Goal: Navigation & Orientation: Find specific page/section

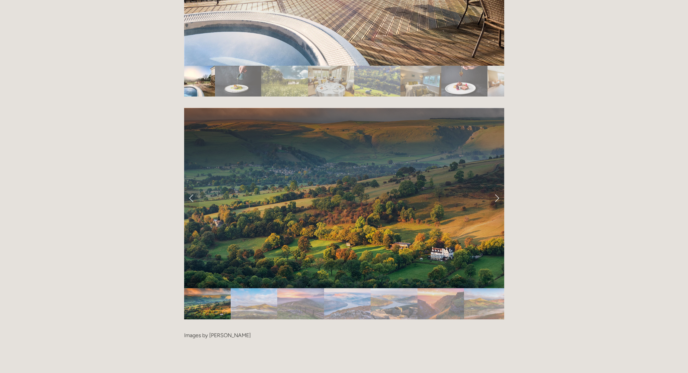
scroll to position [1367, 0]
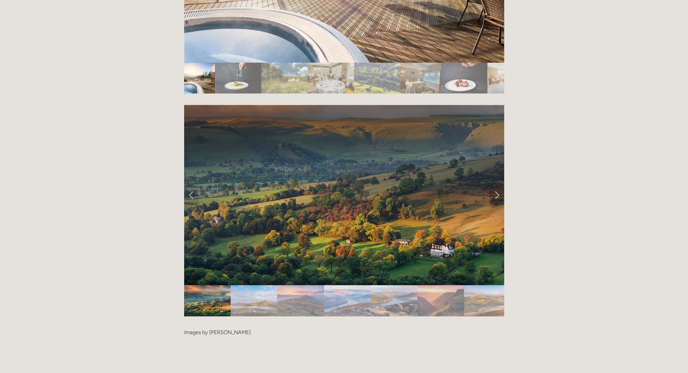
click at [495, 185] on link "Next Slide" at bounding box center [496, 195] width 15 height 20
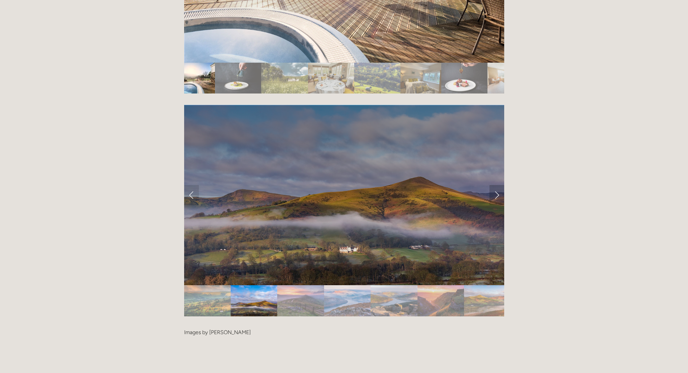
click at [498, 185] on link "Next Slide" at bounding box center [496, 195] width 15 height 20
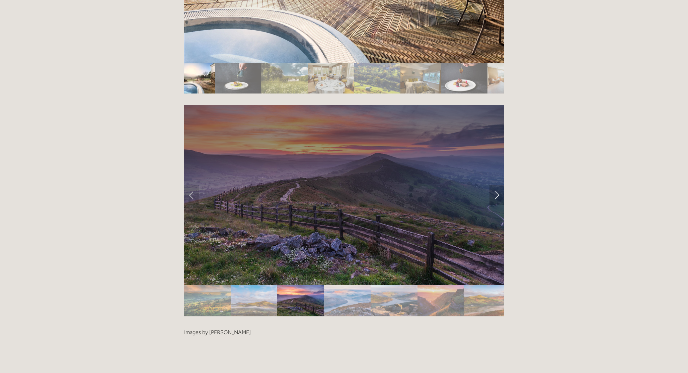
click at [497, 185] on link "Next Slide" at bounding box center [496, 195] width 15 height 20
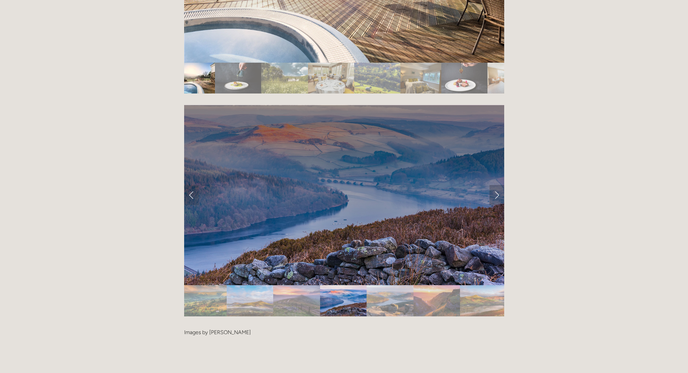
click at [497, 185] on link "Next Slide" at bounding box center [496, 195] width 15 height 20
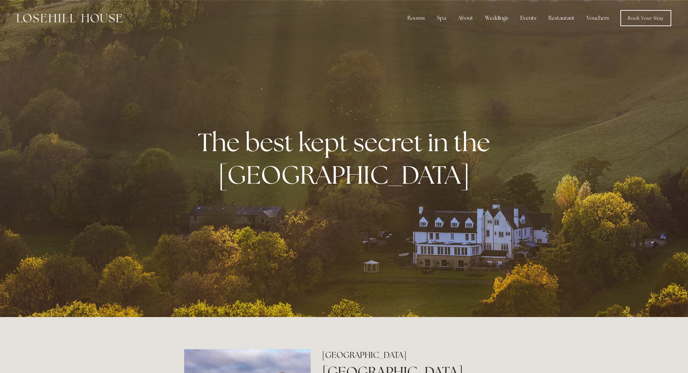
scroll to position [0, 0]
click at [641, 18] on link "Book Your Stay" at bounding box center [645, 18] width 51 height 16
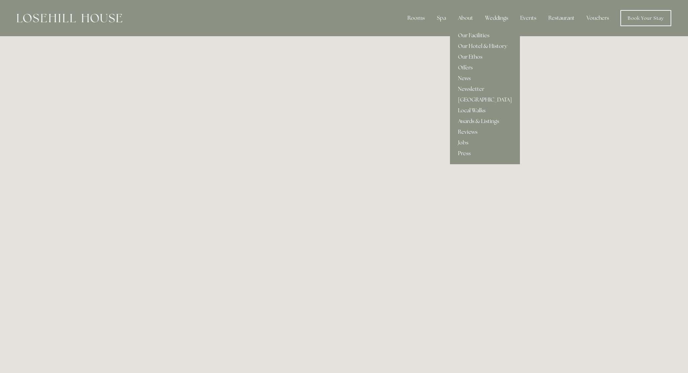
click at [469, 17] on div "About" at bounding box center [466, 17] width 26 height 13
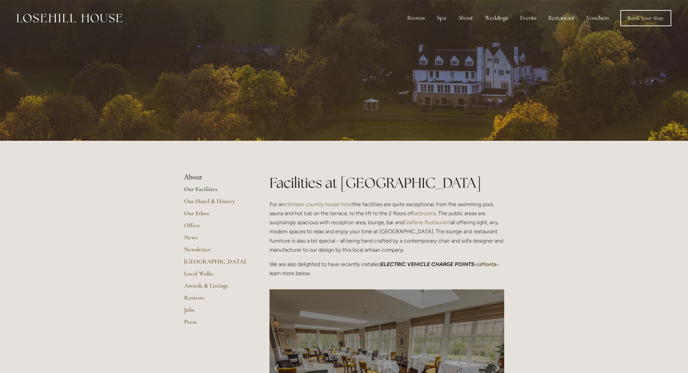
click at [203, 187] on link "Our Facilities" at bounding box center [216, 191] width 64 height 12
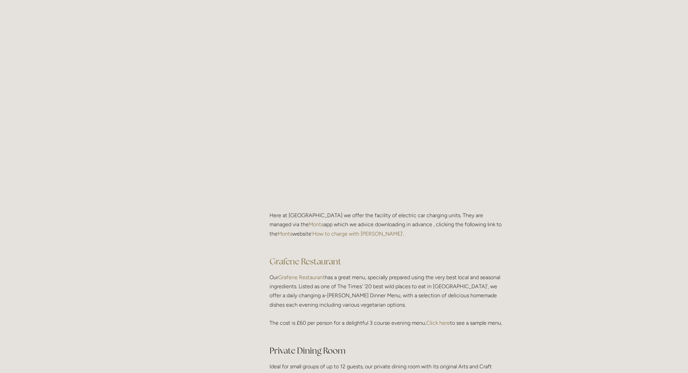
scroll to position [771, 0]
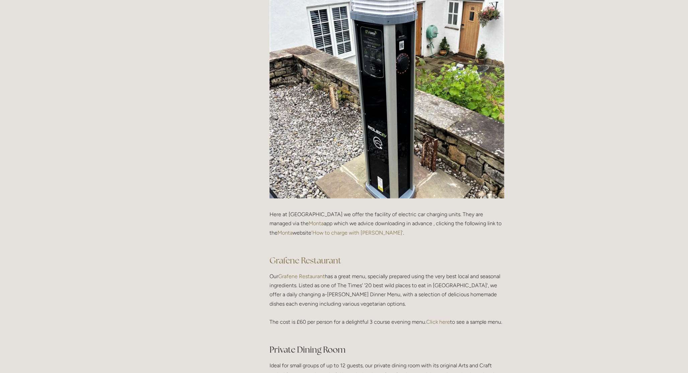
click at [325, 230] on link "‘How to charge with [PERSON_NAME]’" at bounding box center [357, 232] width 92 height 6
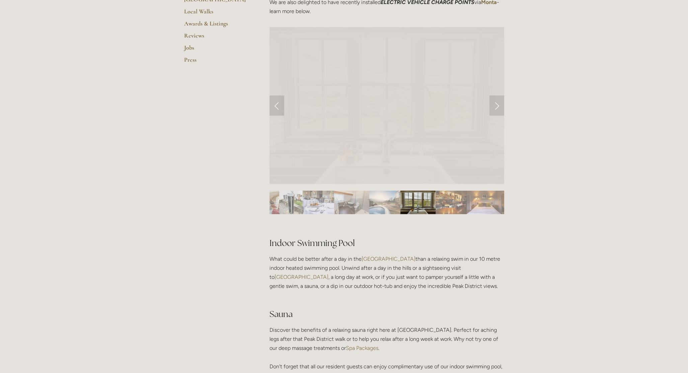
scroll to position [257, 0]
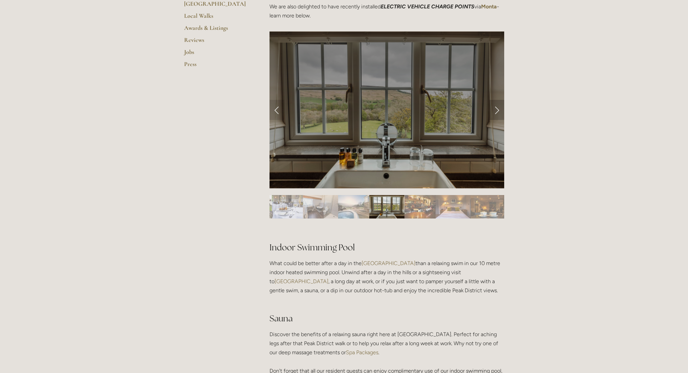
click at [497, 108] on link "Next Slide" at bounding box center [496, 110] width 15 height 20
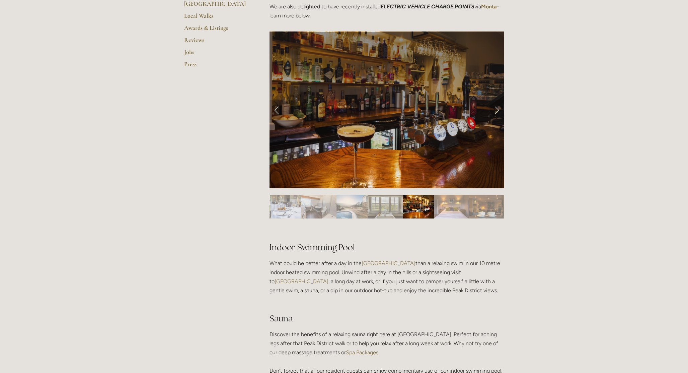
click at [497, 109] on link "Next Slide" at bounding box center [496, 110] width 15 height 20
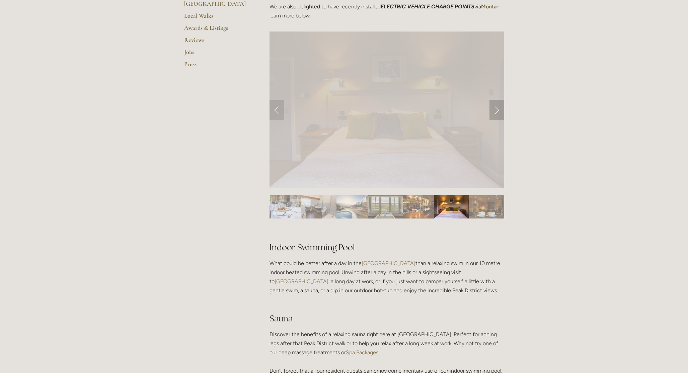
click at [496, 110] on link "Next Slide" at bounding box center [496, 110] width 15 height 20
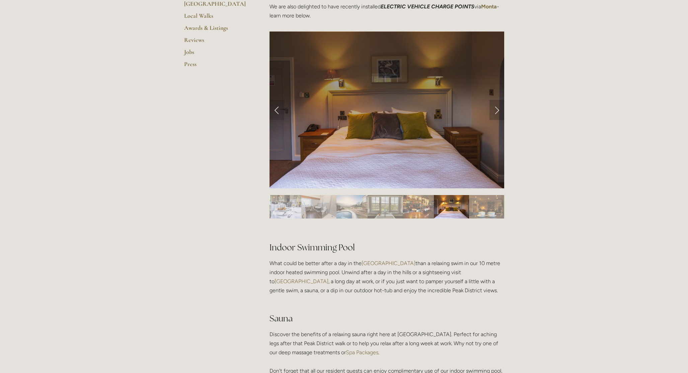
click at [500, 109] on link "Next Slide" at bounding box center [496, 110] width 15 height 20
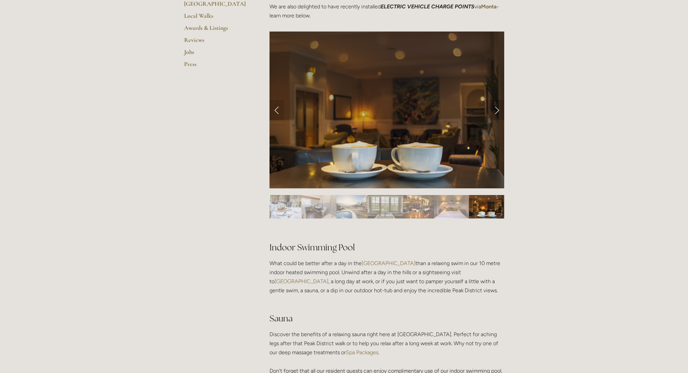
click at [500, 109] on link "Next Slide" at bounding box center [496, 110] width 15 height 20
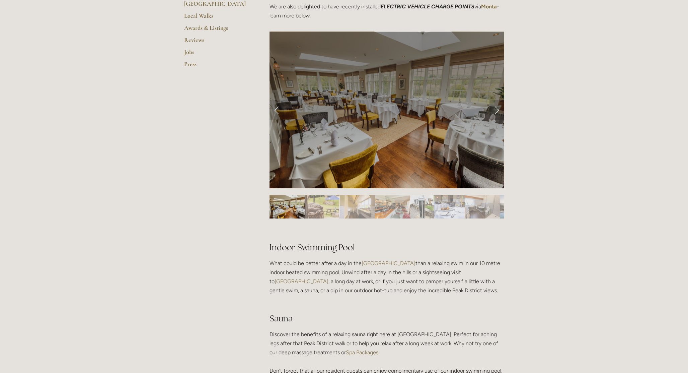
click at [500, 109] on link "Next Slide" at bounding box center [496, 110] width 15 height 20
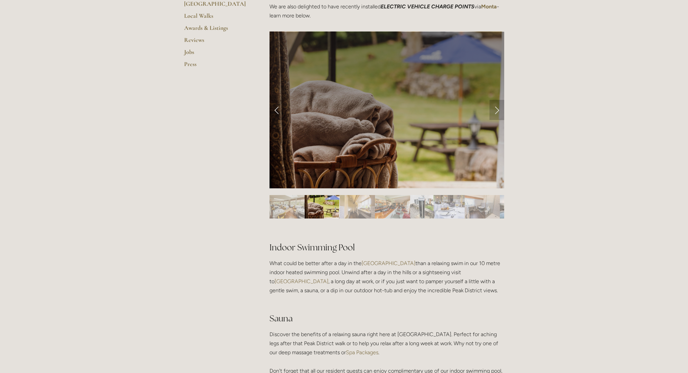
click at [496, 110] on link "Next Slide" at bounding box center [496, 110] width 15 height 20
click at [497, 109] on link "Next Slide" at bounding box center [496, 110] width 15 height 20
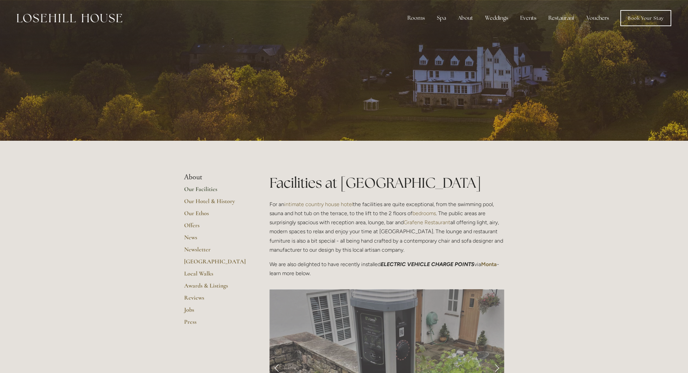
scroll to position [0, 0]
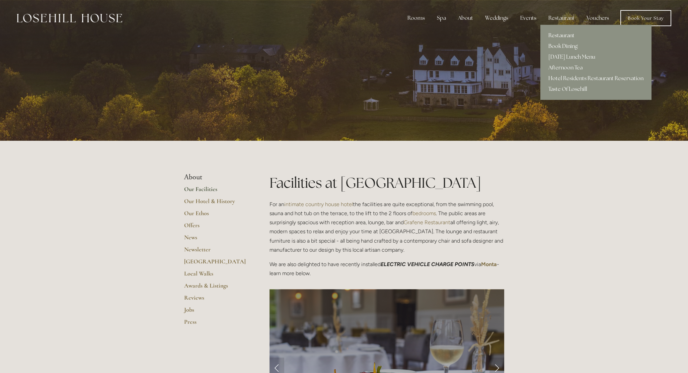
click at [556, 35] on link "Restaurant" at bounding box center [595, 35] width 111 height 11
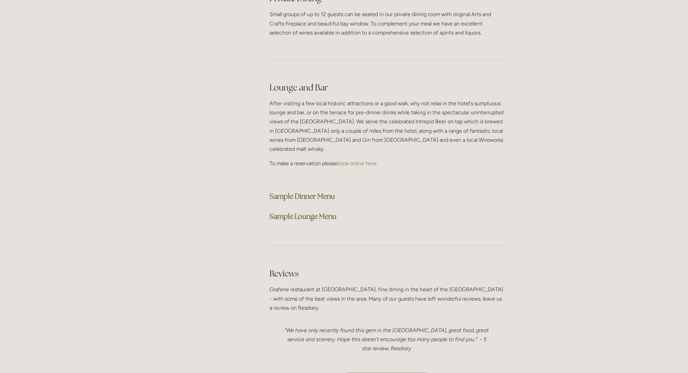
scroll to position [1687, 0]
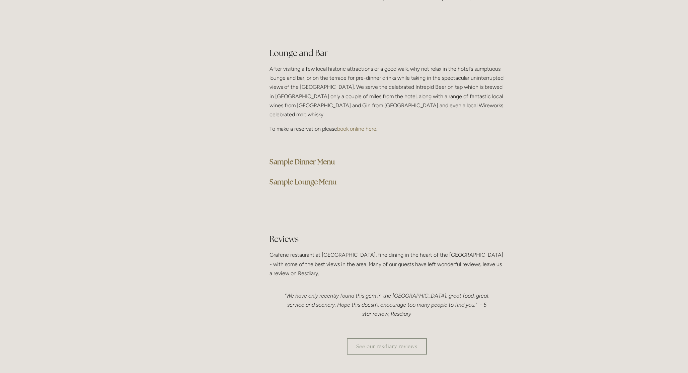
click at [297, 157] on strong "Sample Dinner Menu" at bounding box center [301, 161] width 65 height 9
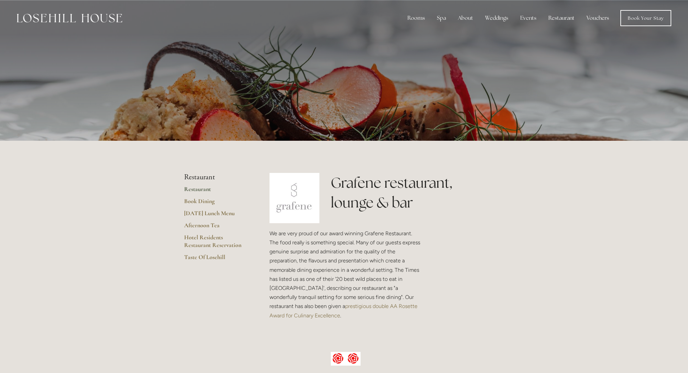
scroll to position [0, 0]
